Goal: Information Seeking & Learning: Find specific fact

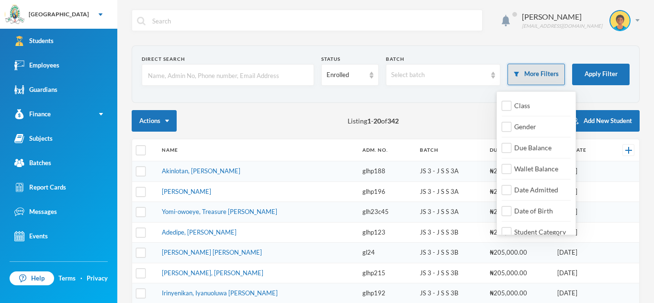
click at [531, 78] on button "More Filters" at bounding box center [535, 75] width 57 height 22
click at [519, 105] on span "Class" at bounding box center [521, 105] width 23 height 8
click at [511, 105] on input "Class" at bounding box center [506, 106] width 10 height 10
checkbox input "true"
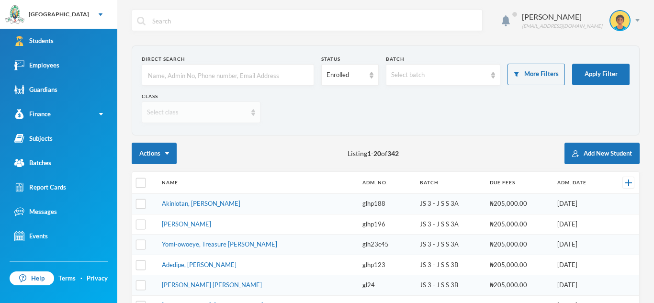
click at [249, 110] on div "Select class" at bounding box center [201, 112] width 119 height 22
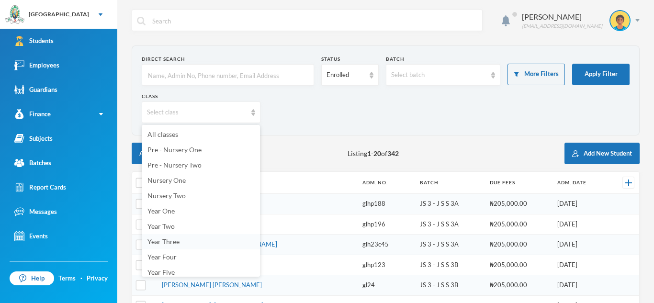
click at [167, 242] on span "Year Three" at bounding box center [163, 241] width 32 height 8
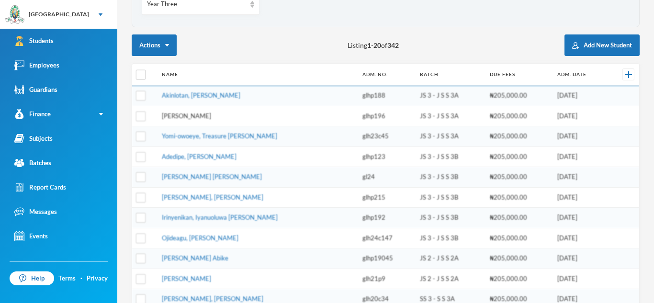
scroll to position [109, 0]
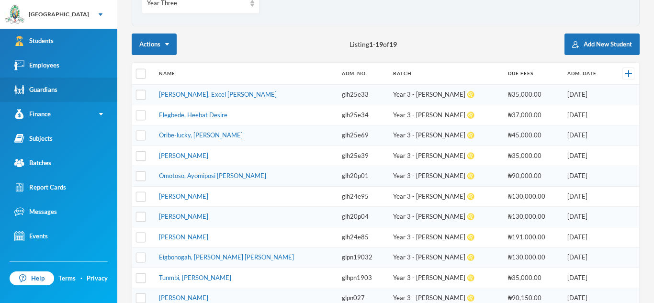
click at [61, 94] on link "Guardians" at bounding box center [58, 90] width 117 height 24
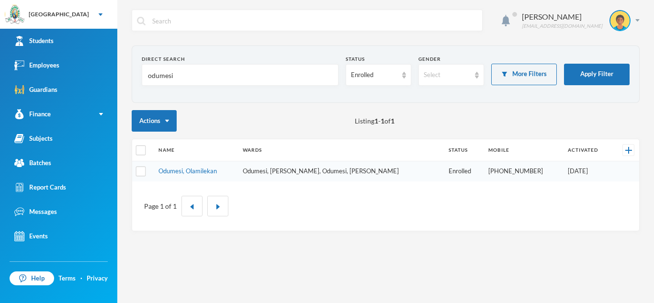
click at [176, 78] on input "odumesi" at bounding box center [240, 76] width 186 height 22
type input "o"
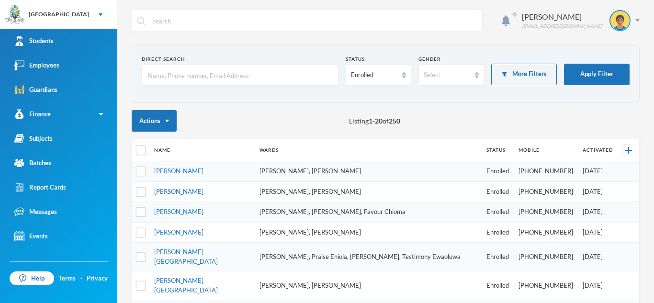
click at [166, 75] on input "text" at bounding box center [240, 76] width 186 height 22
type input "[PERSON_NAME]"
click at [581, 69] on button "Apply Filter" at bounding box center [597, 75] width 66 height 22
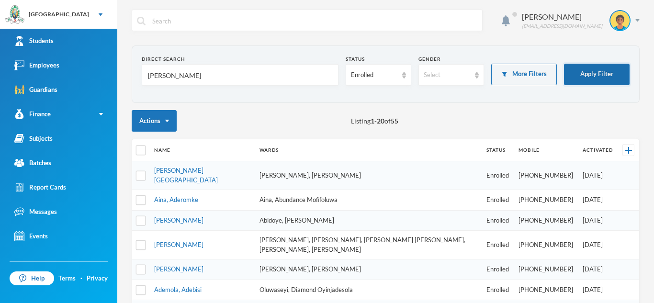
click at [581, 69] on button "Apply Filter" at bounding box center [597, 75] width 66 height 22
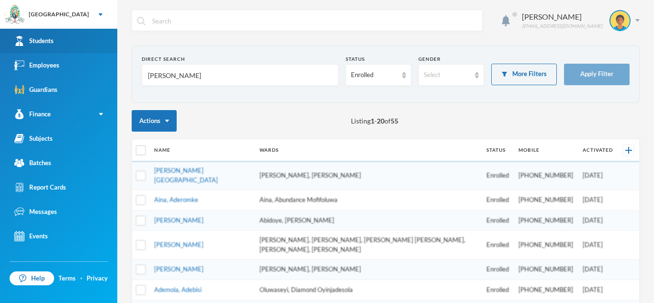
click at [73, 43] on link "Students" at bounding box center [58, 41] width 117 height 24
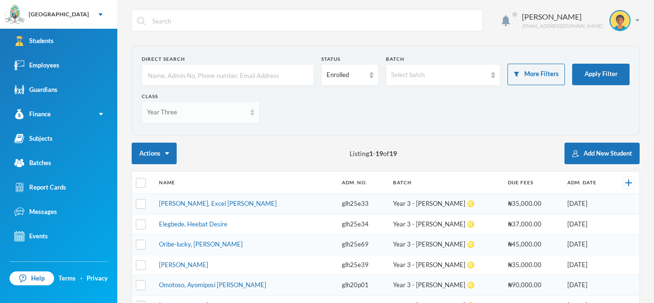
click at [255, 113] on div "Year Three" at bounding box center [201, 112] width 118 height 22
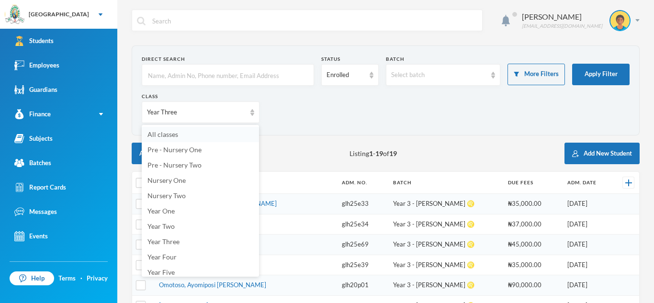
click at [215, 137] on li "All classes" at bounding box center [200, 134] width 117 height 15
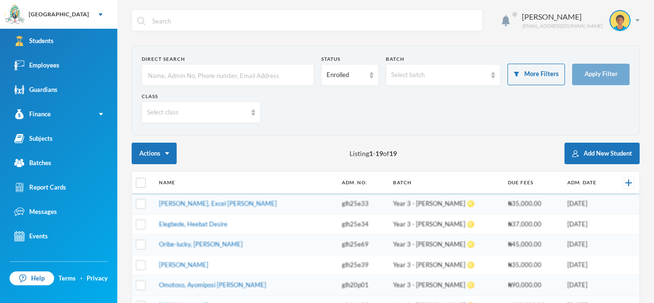
click at [194, 71] on input "text" at bounding box center [228, 76] width 162 height 22
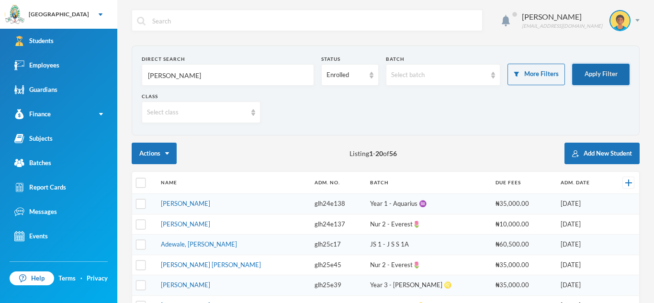
type input "[PERSON_NAME]"
click at [599, 72] on button "Apply Filter" at bounding box center [600, 75] width 57 height 22
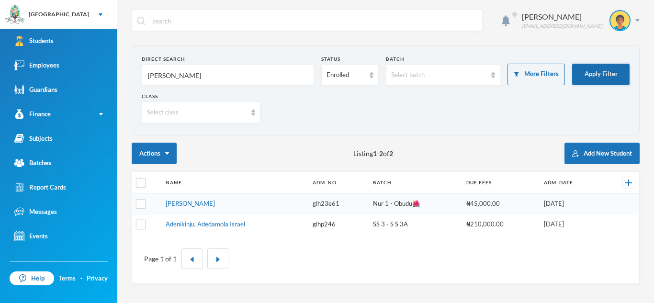
click at [598, 72] on button "Apply Filter" at bounding box center [600, 75] width 57 height 22
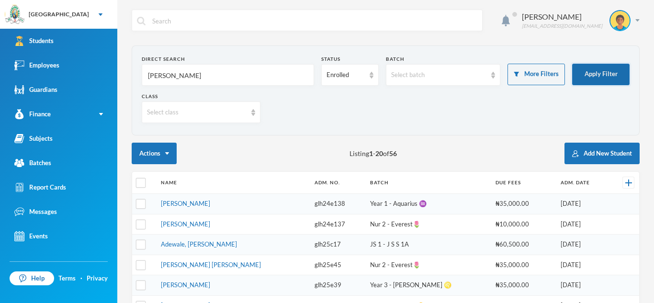
click at [605, 73] on button "Apply Filter" at bounding box center [600, 75] width 57 height 22
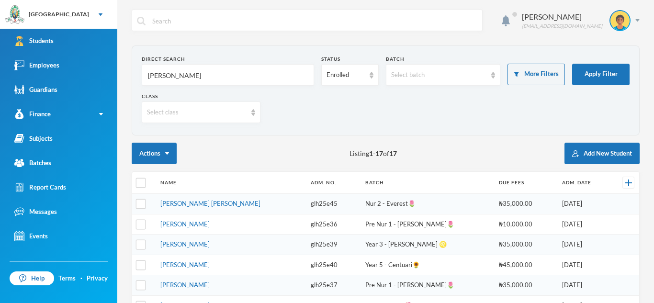
click at [187, 208] on td "[PERSON_NAME] [PERSON_NAME]" at bounding box center [230, 204] width 150 height 21
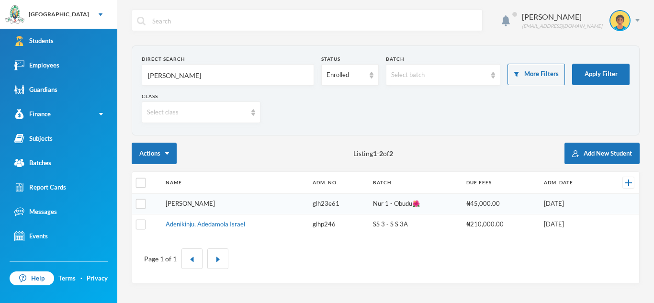
click at [204, 202] on link "[PERSON_NAME]" at bounding box center [190, 203] width 49 height 8
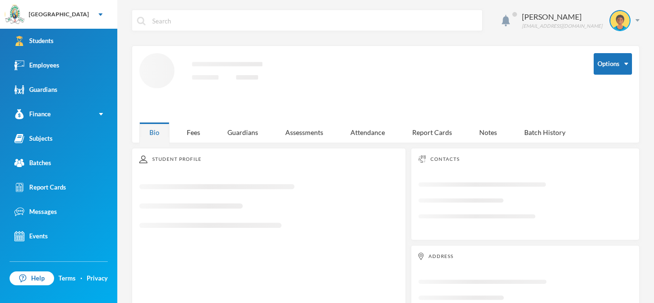
click at [204, 202] on icon "Loading interface..." at bounding box center [268, 209] width 259 height 65
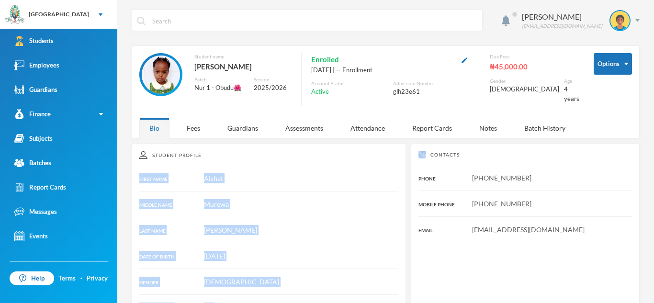
click at [251, 154] on div "Student Profile FIRST NAME Aishat MIDDLE NAME Murewa LAST NAME [PERSON_NAME] DA…" at bounding box center [269, 310] width 274 height 332
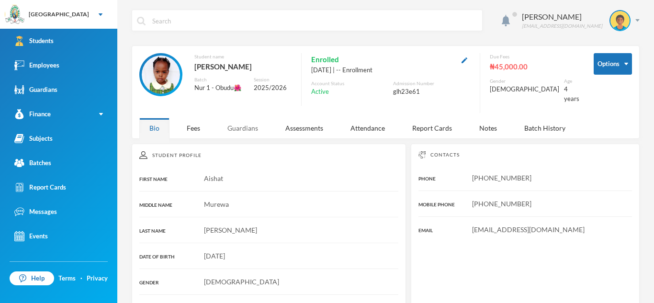
click at [242, 121] on div "Guardians" at bounding box center [242, 128] width 51 height 21
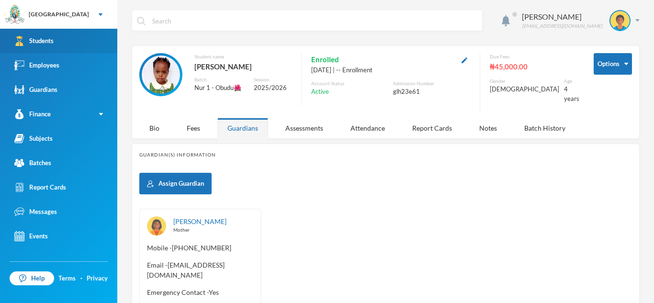
click at [91, 52] on link "Students" at bounding box center [58, 41] width 117 height 24
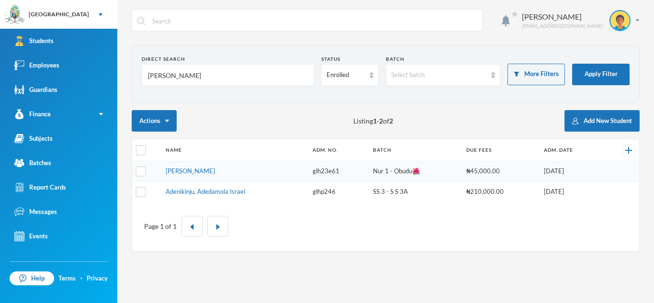
click at [172, 78] on input "[PERSON_NAME]" at bounding box center [228, 76] width 162 height 22
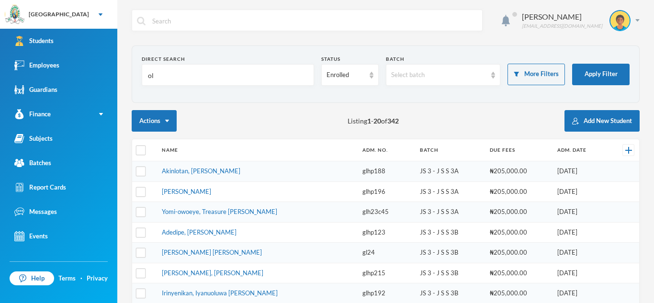
type input "o"
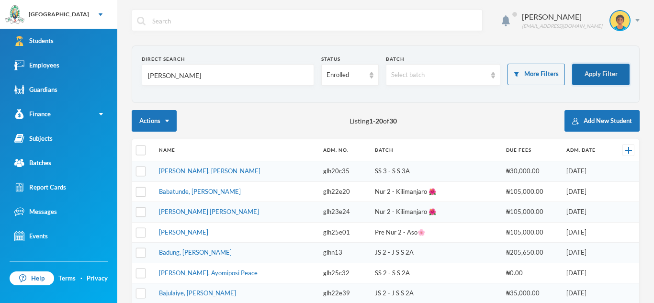
type input "[PERSON_NAME]"
click at [607, 76] on button "Apply Filter" at bounding box center [600, 75] width 57 height 22
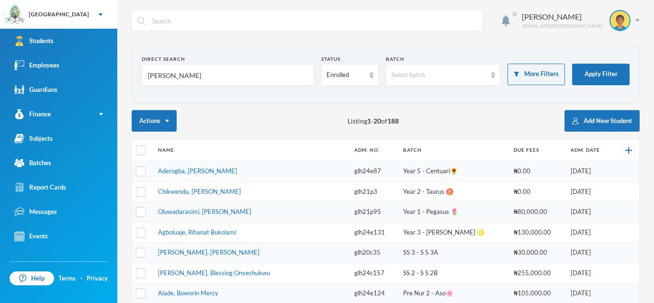
click at [211, 169] on link "Aderogba, [PERSON_NAME]" at bounding box center [197, 171] width 79 height 8
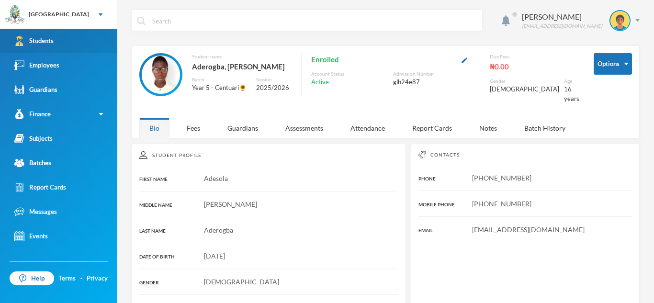
click at [95, 42] on link "Students" at bounding box center [58, 41] width 117 height 24
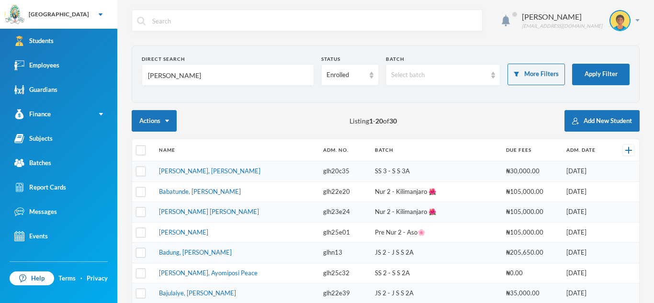
click at [171, 168] on link "[PERSON_NAME], [PERSON_NAME]" at bounding box center [209, 171] width 101 height 8
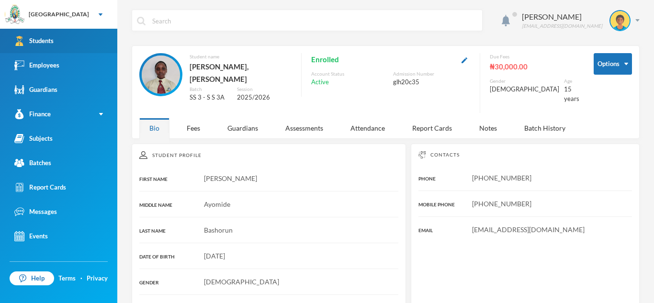
click at [82, 32] on link "Students" at bounding box center [58, 41] width 117 height 24
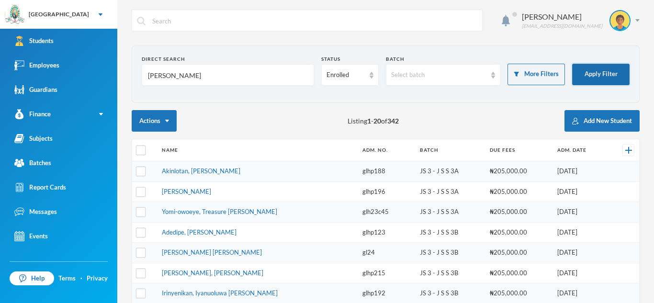
click at [581, 76] on button "Apply Filter" at bounding box center [600, 75] width 57 height 22
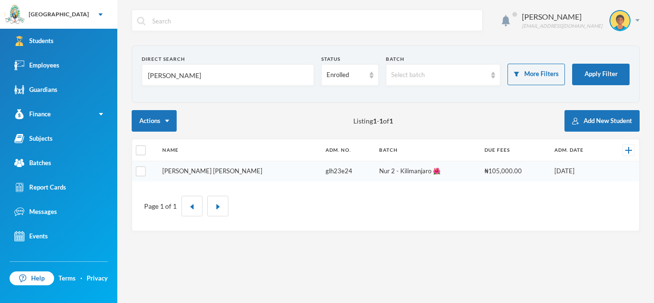
click at [193, 172] on link "[PERSON_NAME] [PERSON_NAME]" at bounding box center [212, 171] width 100 height 8
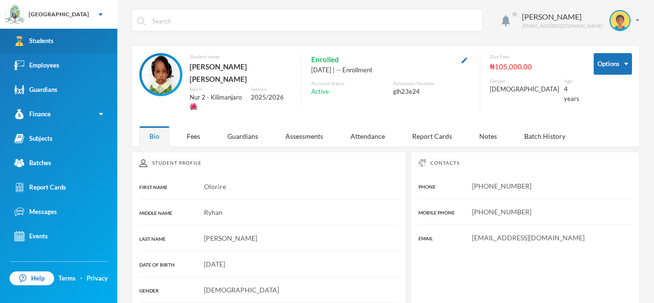
click at [50, 32] on link "Students" at bounding box center [58, 41] width 117 height 24
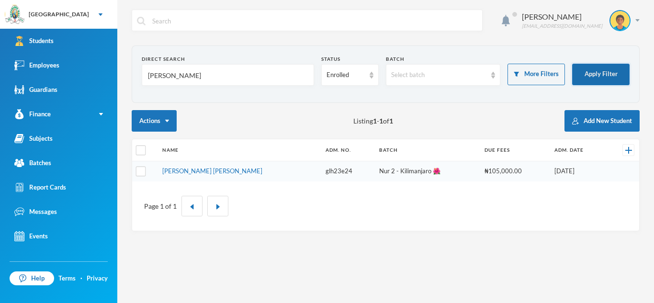
click at [594, 77] on button "Apply Filter" at bounding box center [600, 75] width 57 height 22
click at [591, 77] on button "Apply Filter" at bounding box center [600, 75] width 57 height 22
click at [253, 75] on input "[PERSON_NAME]" at bounding box center [228, 76] width 162 height 22
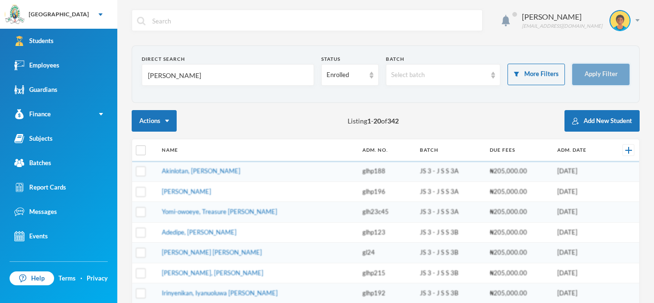
type input "[PERSON_NAME]"
click at [587, 73] on button "Apply Filter" at bounding box center [600, 75] width 57 height 22
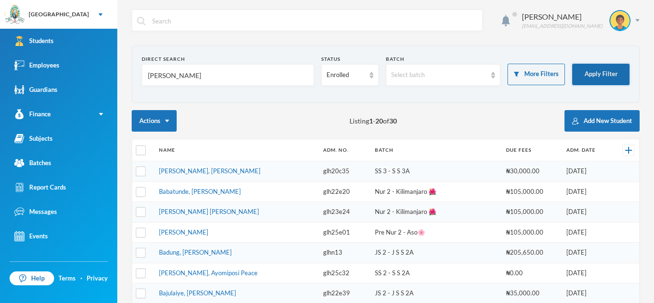
click at [587, 73] on button "Apply Filter" at bounding box center [600, 75] width 57 height 22
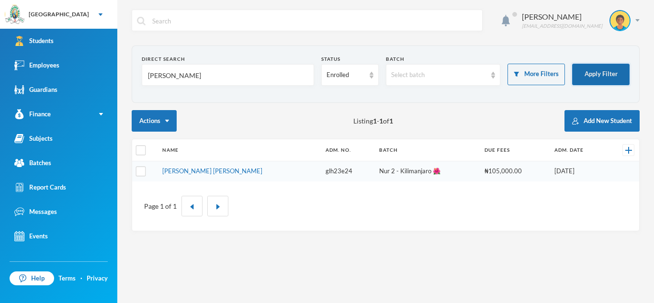
click at [587, 75] on button "Apply Filter" at bounding box center [600, 75] width 57 height 22
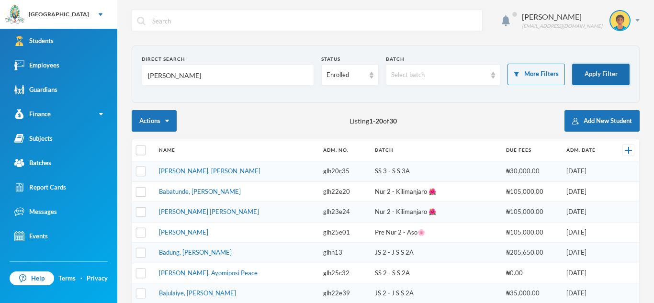
click at [587, 75] on button "Apply Filter" at bounding box center [600, 75] width 57 height 22
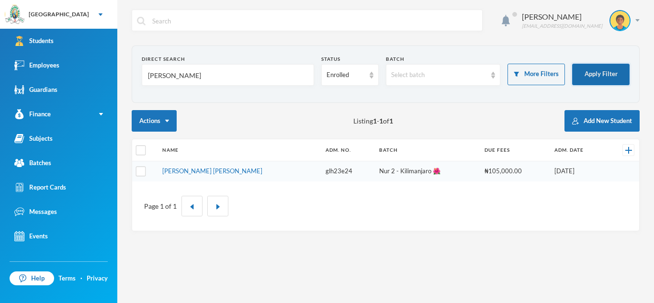
click at [587, 75] on button "Apply Filter" at bounding box center [600, 75] width 57 height 22
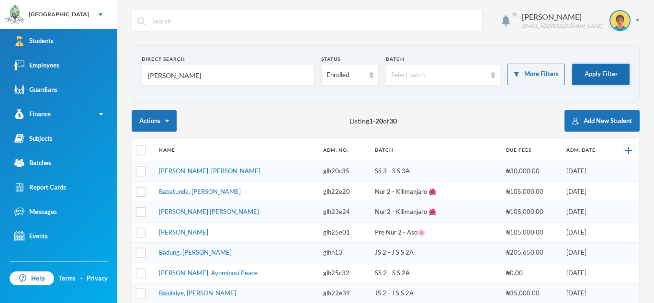
click at [596, 76] on button "Apply Filter" at bounding box center [600, 75] width 57 height 22
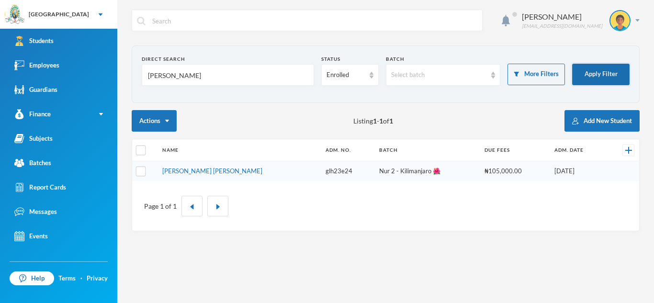
click at [596, 76] on button "Apply Filter" at bounding box center [600, 75] width 57 height 22
click at [592, 80] on button "Apply Filter" at bounding box center [600, 75] width 57 height 22
click at [592, 77] on button "Apply Filter" at bounding box center [600, 75] width 57 height 22
click at [202, 75] on input "[PERSON_NAME]" at bounding box center [228, 76] width 162 height 22
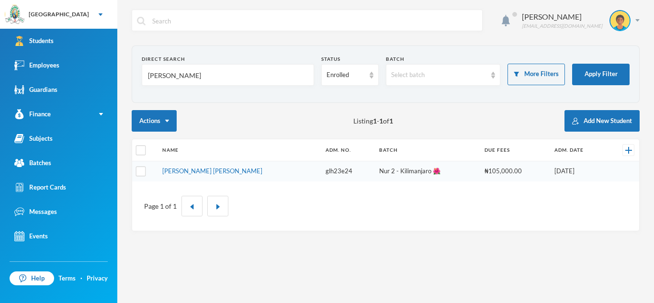
click at [202, 75] on input "[PERSON_NAME]" at bounding box center [228, 76] width 162 height 22
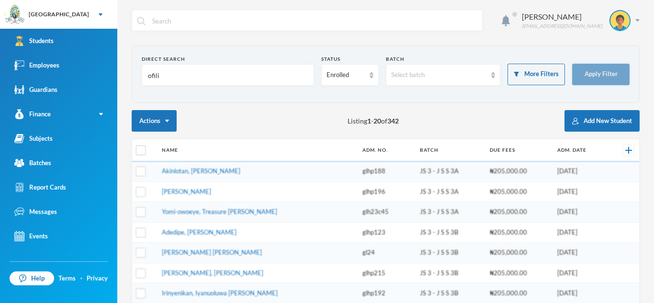
type input "ofili"
click at [587, 70] on button "Apply Filter" at bounding box center [600, 75] width 57 height 22
click at [592, 74] on button "Apply Filter" at bounding box center [600, 75] width 57 height 22
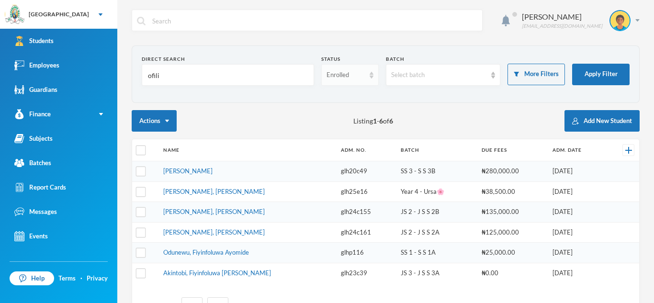
click at [375, 73] on div "Enrolled" at bounding box center [349, 75] width 57 height 22
click at [366, 74] on div "Enrolled" at bounding box center [349, 75] width 57 height 22
click at [348, 127] on span "Dropped" at bounding box center [339, 127] width 27 height 8
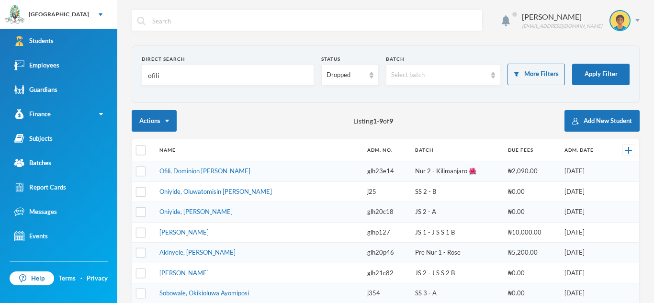
click at [172, 78] on input "ofili" at bounding box center [228, 76] width 162 height 22
type input "[PERSON_NAME]"
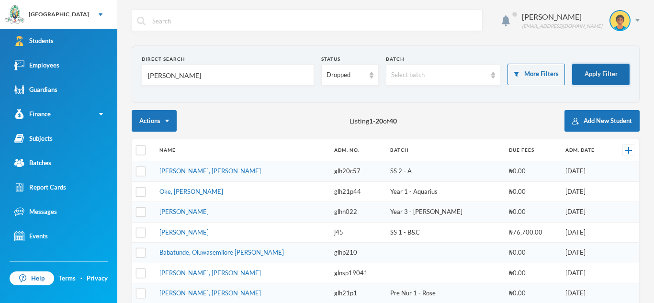
click at [609, 68] on button "Apply Filter" at bounding box center [600, 75] width 57 height 22
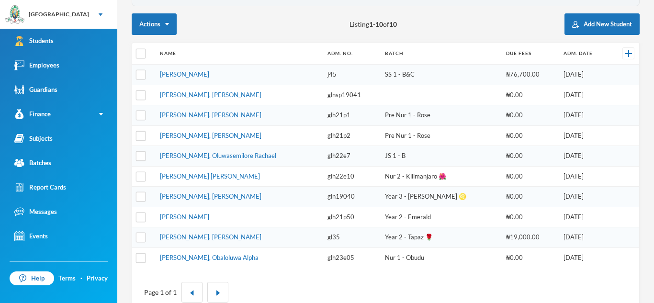
scroll to position [97, 0]
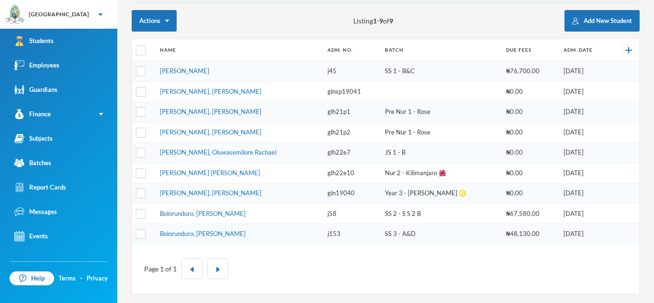
scroll to position [100, 0]
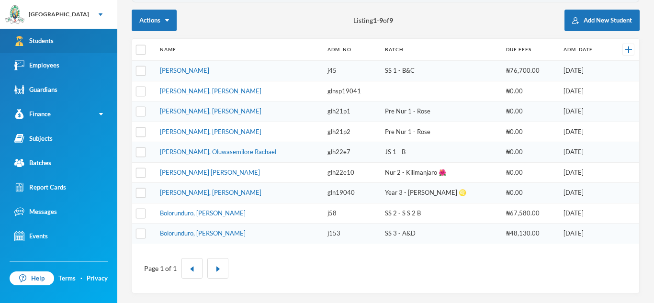
click at [37, 41] on div "Students" at bounding box center [33, 41] width 39 height 10
